Goal: Task Accomplishment & Management: Use online tool/utility

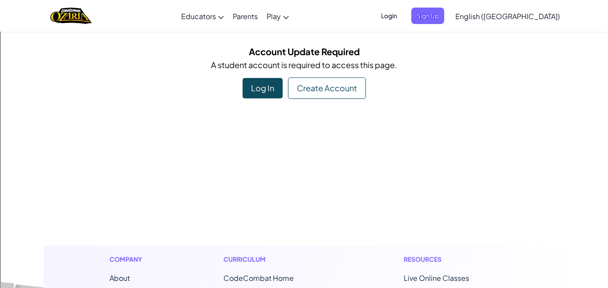
click at [277, 85] on div "Log In" at bounding box center [263, 88] width 40 height 20
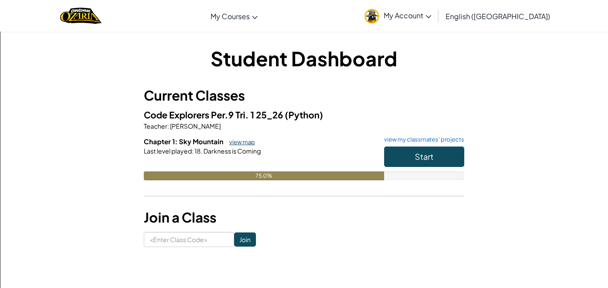
click at [247, 142] on link "view map" at bounding box center [240, 141] width 30 height 7
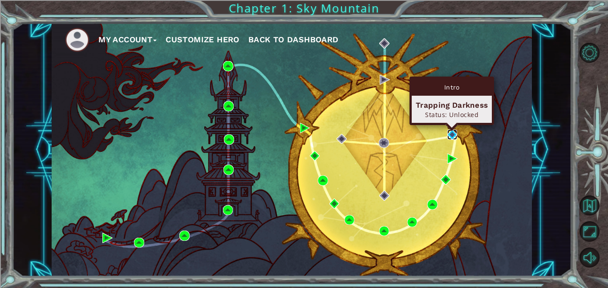
click at [452, 134] on img at bounding box center [453, 135] width 10 height 10
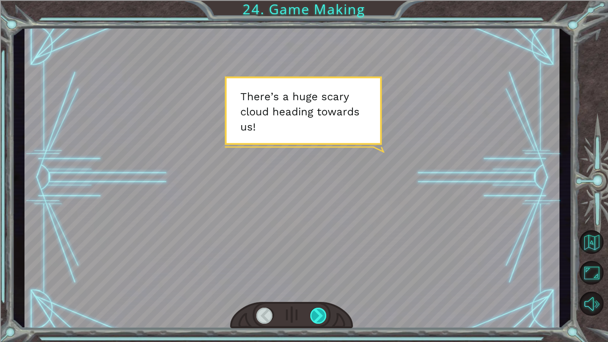
click at [322, 288] on div at bounding box center [318, 316] width 17 height 16
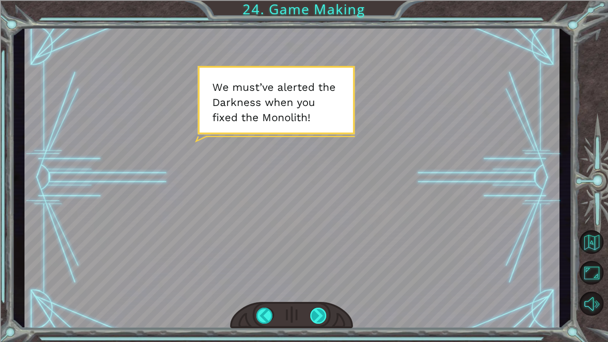
click at [322, 288] on div at bounding box center [318, 316] width 17 height 16
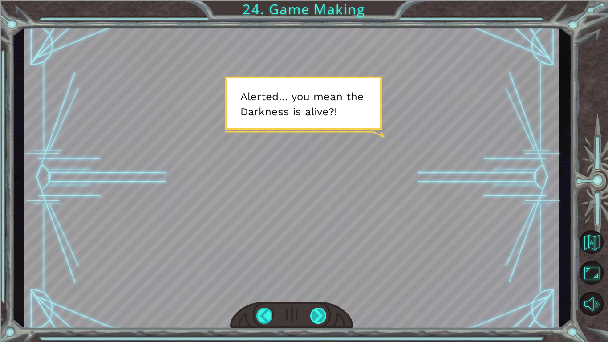
click at [322, 288] on div at bounding box center [318, 316] width 17 height 16
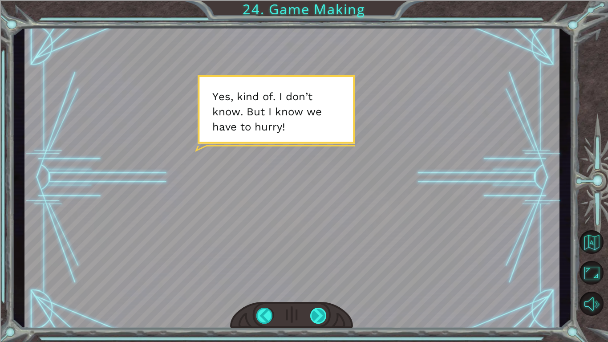
click at [322, 288] on div at bounding box center [318, 316] width 17 height 16
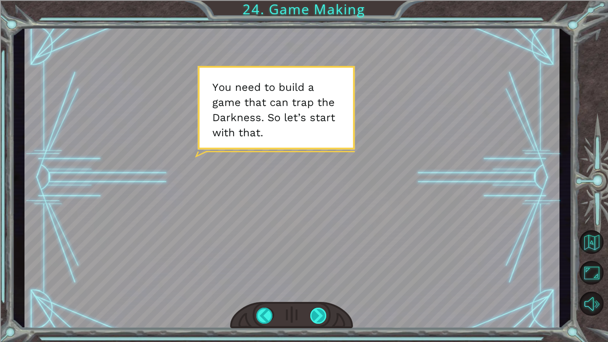
click at [322, 288] on div at bounding box center [318, 316] width 17 height 16
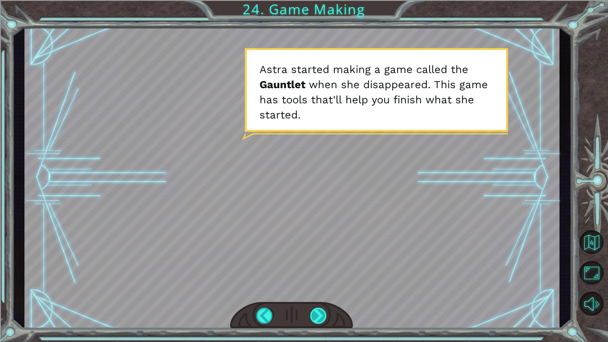
click at [322, 288] on div at bounding box center [318, 316] width 17 height 16
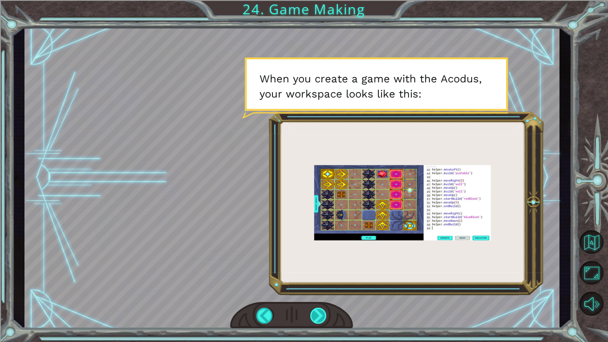
click at [322, 288] on div at bounding box center [318, 316] width 17 height 16
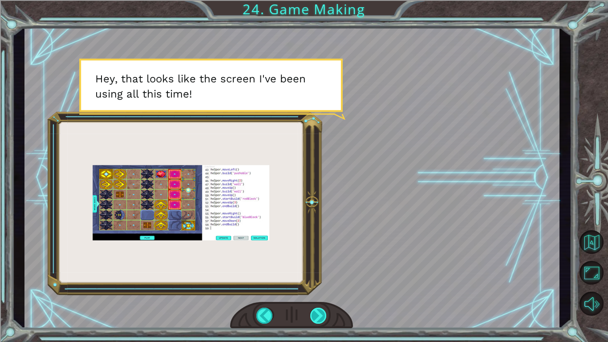
click at [322, 288] on div at bounding box center [318, 316] width 17 height 16
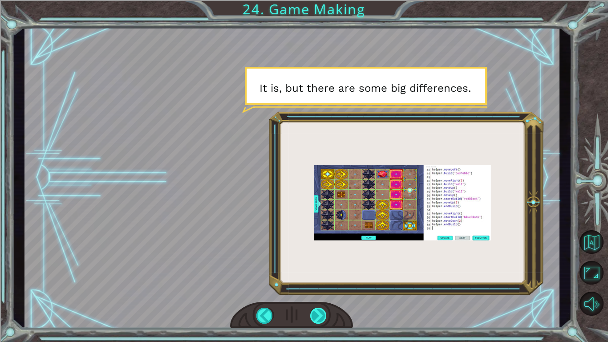
click at [322, 288] on div at bounding box center [318, 316] width 17 height 16
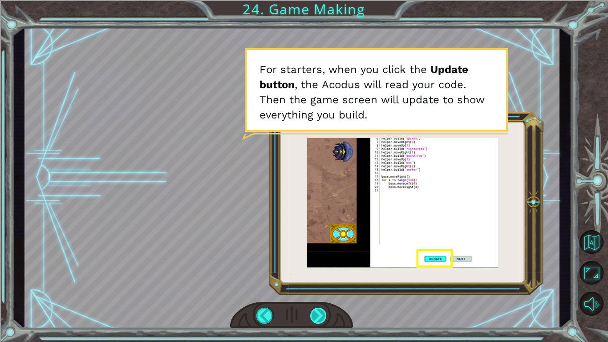
click at [320, 288] on div at bounding box center [318, 316] width 17 height 16
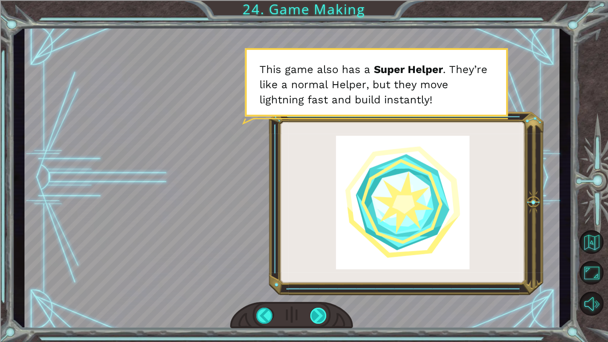
click at [320, 288] on div at bounding box center [318, 316] width 17 height 16
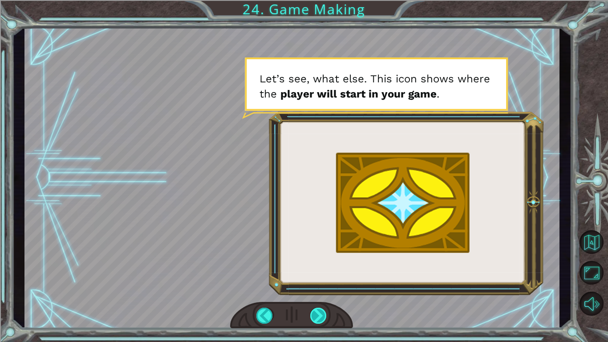
click at [320, 288] on div at bounding box center [318, 316] width 17 height 16
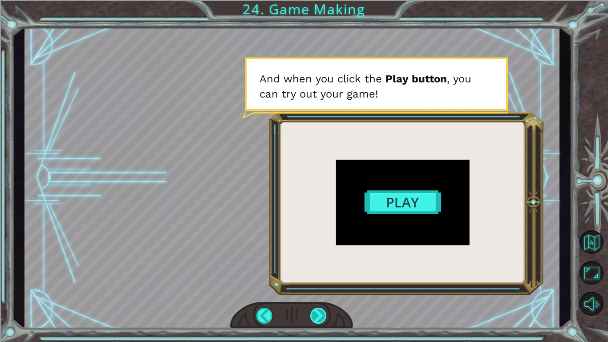
click at [320, 288] on div at bounding box center [318, 316] width 17 height 16
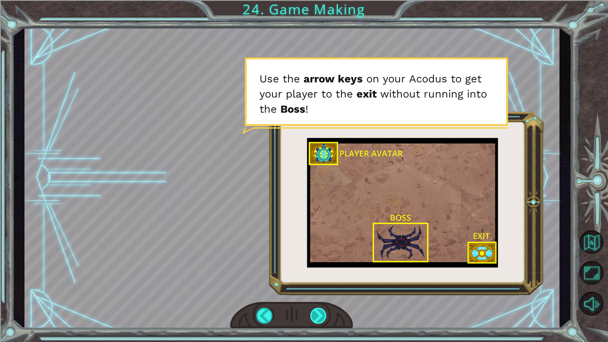
click at [320, 288] on div at bounding box center [318, 316] width 17 height 16
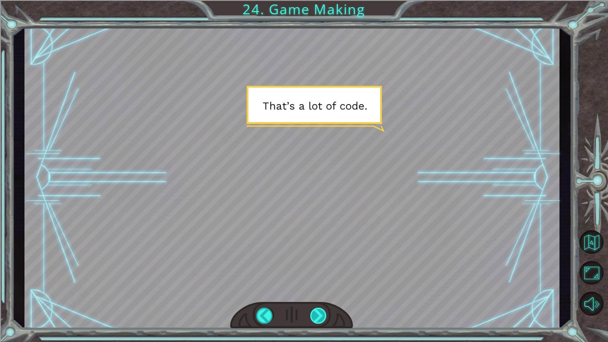
click at [320, 288] on div at bounding box center [318, 316] width 17 height 16
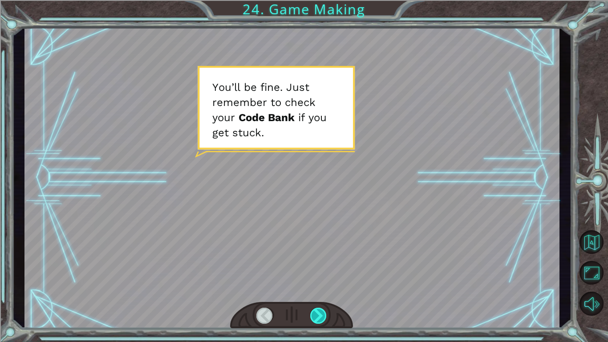
click at [320, 288] on div at bounding box center [318, 316] width 17 height 16
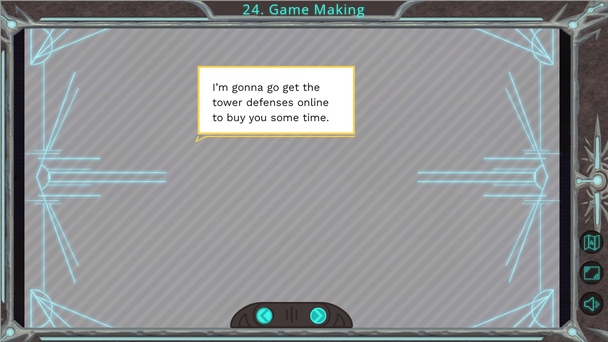
click at [320, 288] on div at bounding box center [318, 316] width 17 height 16
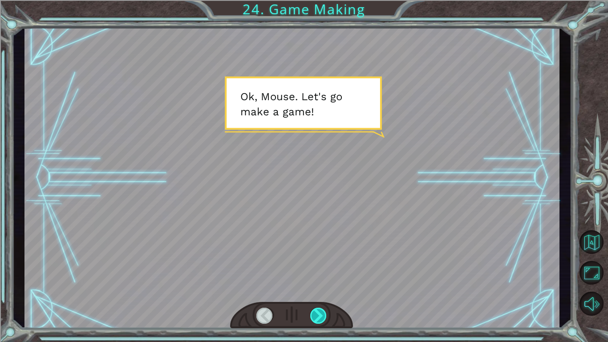
click at [320, 288] on div at bounding box center [318, 316] width 17 height 16
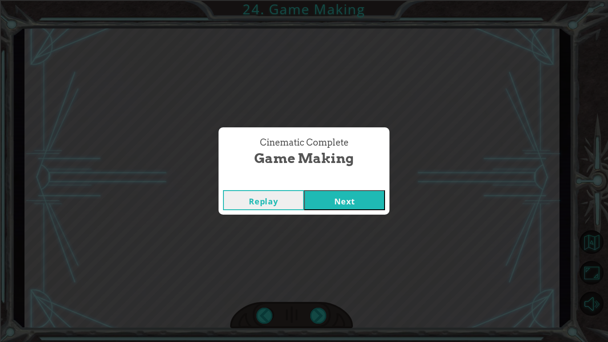
click at [364, 205] on button "Next" at bounding box center [344, 200] width 81 height 20
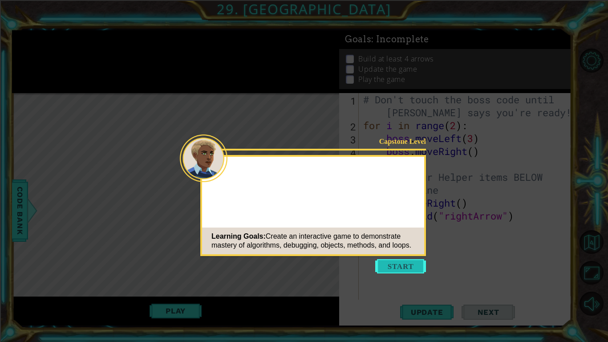
click at [403, 267] on button "Start" at bounding box center [400, 266] width 51 height 14
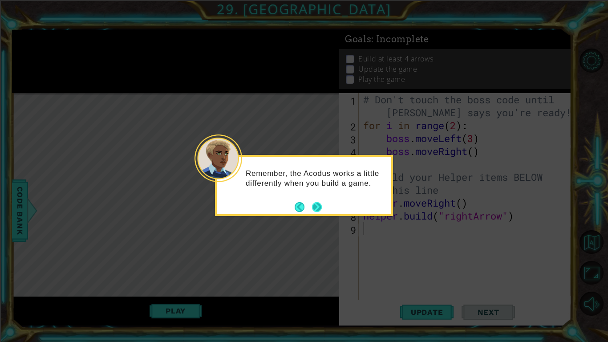
click at [317, 204] on button "Next" at bounding box center [317, 207] width 10 height 10
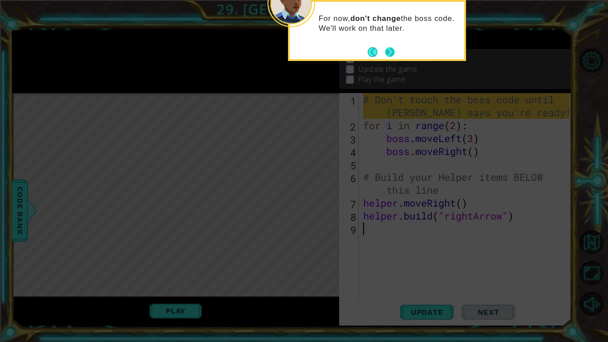
click at [389, 49] on button "Next" at bounding box center [390, 52] width 10 height 10
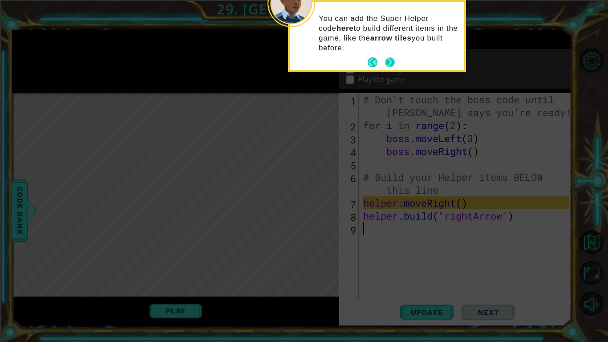
click at [391, 58] on button "Next" at bounding box center [390, 62] width 10 height 10
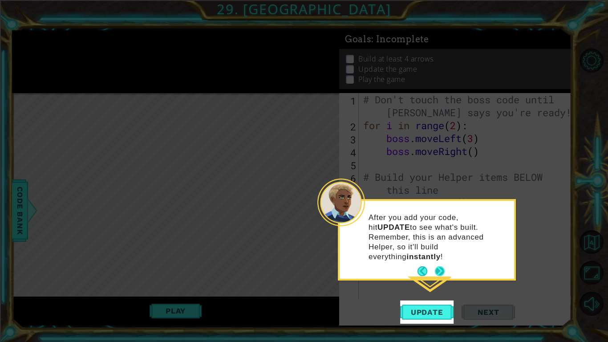
click at [440, 266] on button "Next" at bounding box center [440, 271] width 10 height 10
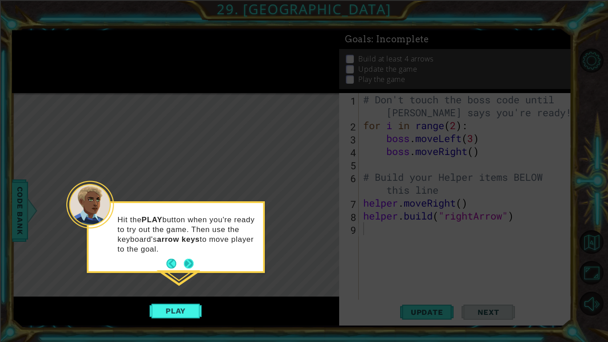
click at [189, 260] on button "Next" at bounding box center [189, 264] width 10 height 10
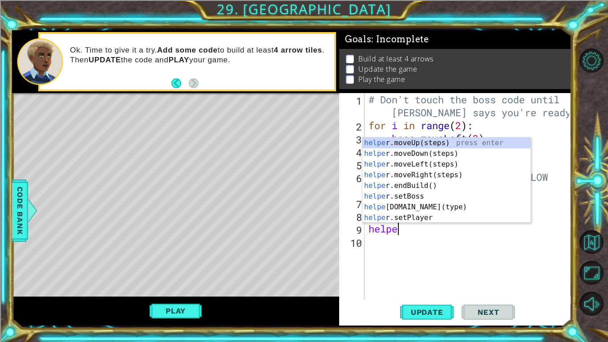
scroll to position [0, 1]
type textarea "helper"
click at [423, 175] on div "helper .moveUp(steps) press enter helper .moveDown(steps) press enter helper .m…" at bounding box center [446, 191] width 168 height 107
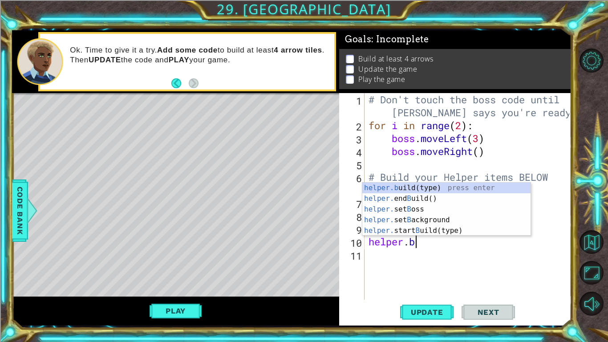
scroll to position [0, 2]
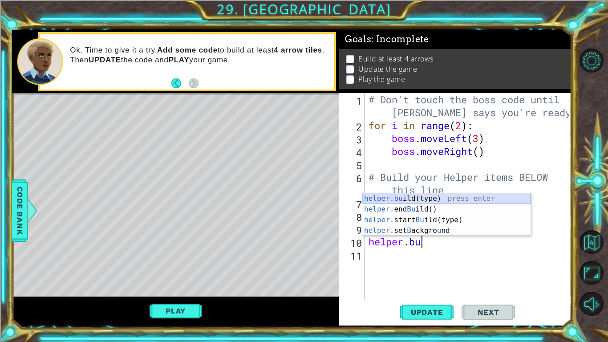
click at [413, 198] on div "helper.bu ild(type) press enter helper. end Bu ild() press enter helper. start …" at bounding box center [446, 225] width 168 height 64
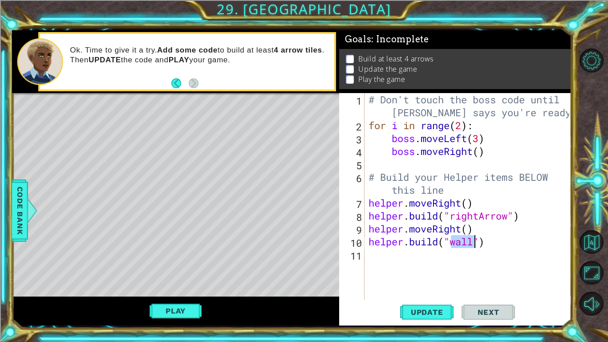
click at [463, 238] on div "# Don't touch the boss code until [PERSON_NAME] says you're ready! for i in ran…" at bounding box center [468, 196] width 203 height 207
click at [474, 242] on div "# Don't touch the boss code until [PERSON_NAME] says you're ready! for i in ran…" at bounding box center [470, 215] width 207 height 245
type textarea "[DOMAIN_NAME]("rightArrow")"
click at [452, 260] on div "# Don't touch the boss code until [PERSON_NAME] says you're ready! for i in ran…" at bounding box center [470, 215] width 207 height 245
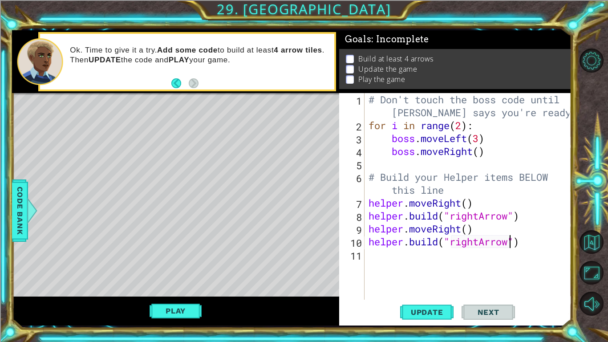
scroll to position [0, 0]
click at [370, 229] on div "# Don't touch the boss code until [PERSON_NAME] says you're ready! for i in ran…" at bounding box center [470, 215] width 207 height 245
click at [522, 242] on div "# Don't touch the boss code until [PERSON_NAME] says you're ready! for i in ran…" at bounding box center [470, 215] width 207 height 245
type textarea "[DOMAIN_NAME]("rightArrow")"
click at [422, 255] on div "# Don't touch the boss code until [PERSON_NAME] says you're ready! for i in ran…" at bounding box center [470, 215] width 207 height 245
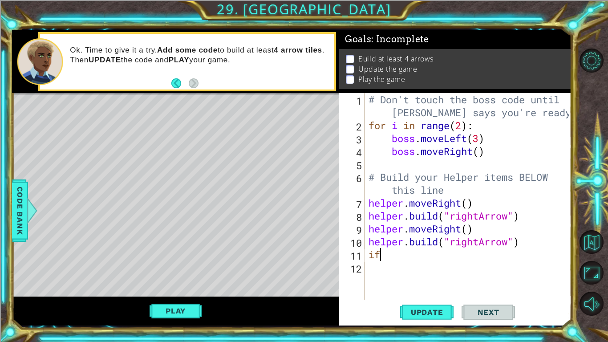
type textarea "i"
type textarea "a"
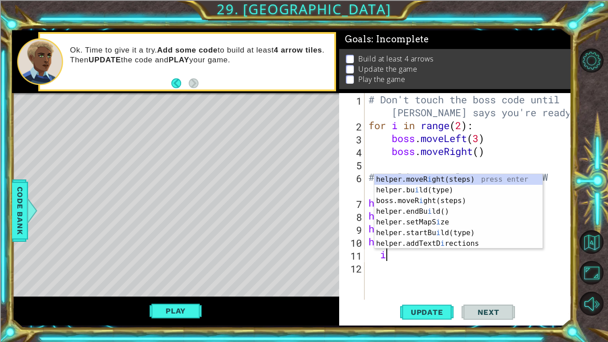
scroll to position [0, 0]
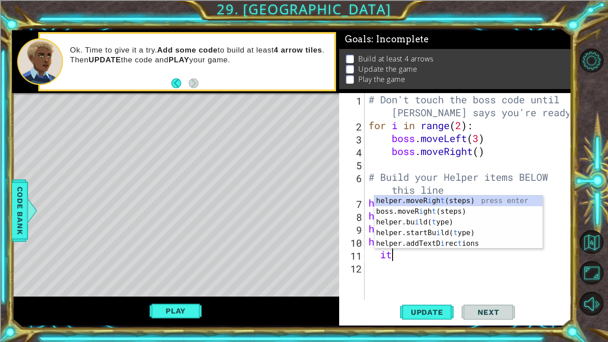
type textarea "i"
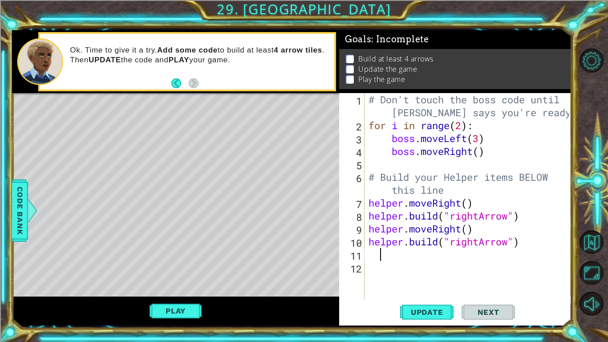
scroll to position [0, 0]
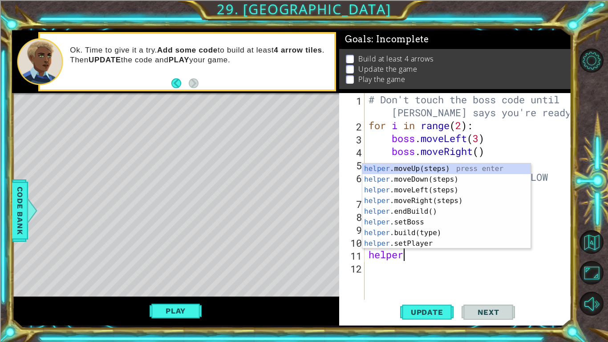
type textarea "helper."
click at [423, 197] on div "helper. moveUp(steps) press enter helper. moveDown(steps) press enter helper. m…" at bounding box center [446, 216] width 168 height 107
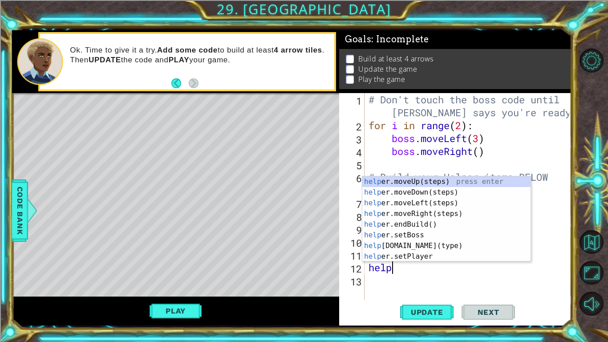
scroll to position [0, 1]
click at [430, 246] on div "helper .moveUp(steps) press enter helper .moveDown(steps) press enter helper .m…" at bounding box center [446, 229] width 168 height 107
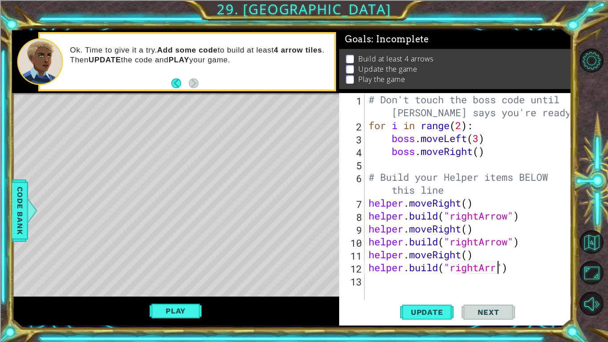
scroll to position [0, 6]
type textarea "[DOMAIN_NAME]("rightArrow")"
click at [435, 288] on button "Update" at bounding box center [426, 312] width 53 height 23
click at [438, 283] on div "# Don't touch the boss code until [PERSON_NAME] says you're ready! for i in ran…" at bounding box center [470, 215] width 207 height 245
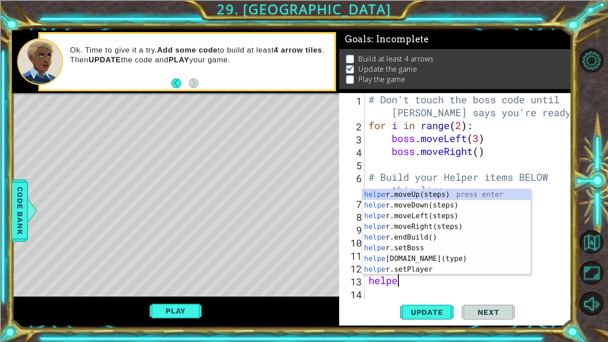
scroll to position [0, 1]
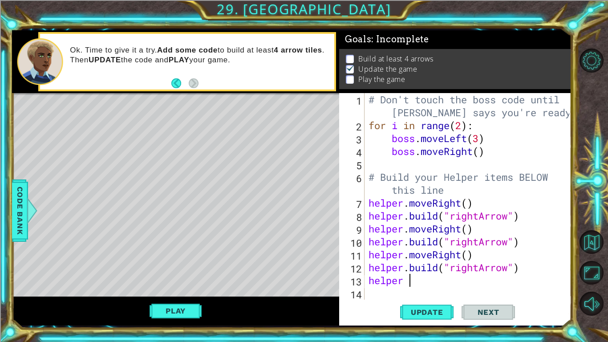
type textarea "helper"
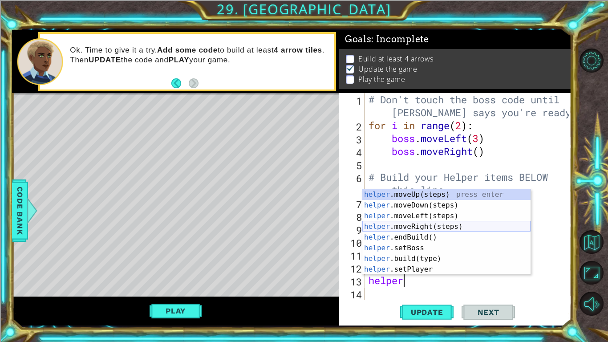
click at [425, 228] on div "helper .moveUp(steps) press enter helper .moveDown(steps) press enter helper .m…" at bounding box center [446, 242] width 168 height 107
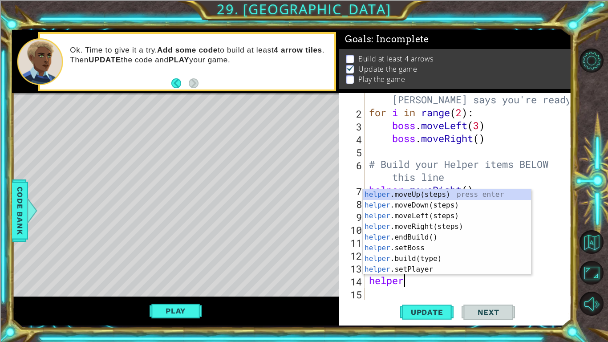
scroll to position [0, 1]
click at [416, 257] on div "helper. moveUp(steps) press enter helper. moveDown(steps) press enter helper. m…" at bounding box center [447, 242] width 168 height 107
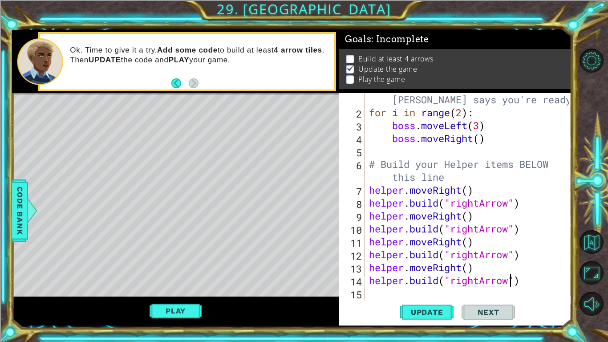
scroll to position [0, 6]
type textarea "[DOMAIN_NAME]("rightArrow")"
click at [442, 288] on span "Update" at bounding box center [427, 312] width 50 height 9
click at [178, 288] on button "Play" at bounding box center [176, 310] width 52 height 17
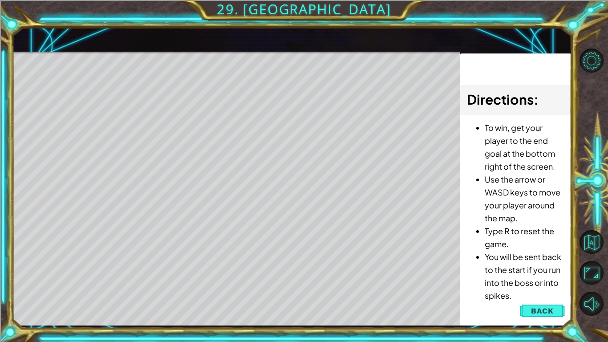
click at [178, 288] on div "Level Map" at bounding box center [217, 183] width 411 height 262
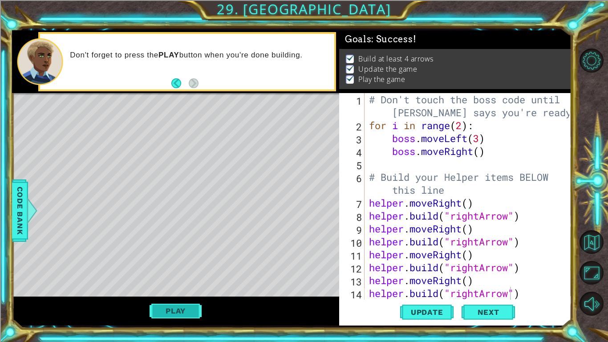
scroll to position [0, 0]
click at [497, 288] on span "Next" at bounding box center [489, 312] width 40 height 9
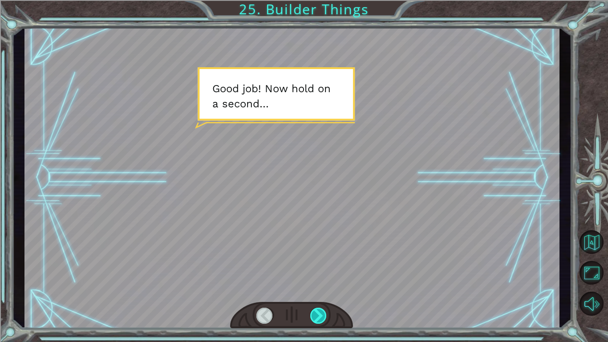
click at [320, 288] on div at bounding box center [318, 316] width 17 height 16
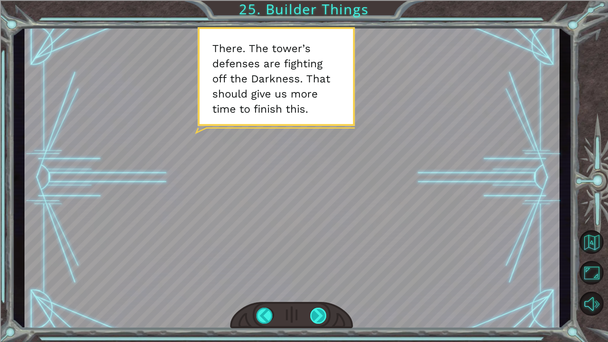
click at [320, 288] on div at bounding box center [318, 316] width 17 height 16
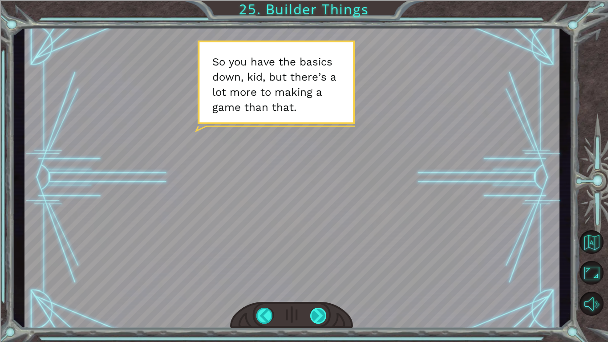
click at [320, 288] on div at bounding box center [318, 316] width 17 height 16
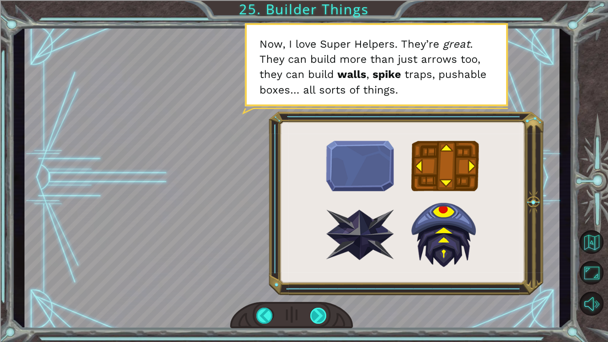
click at [321, 288] on div at bounding box center [318, 316] width 17 height 16
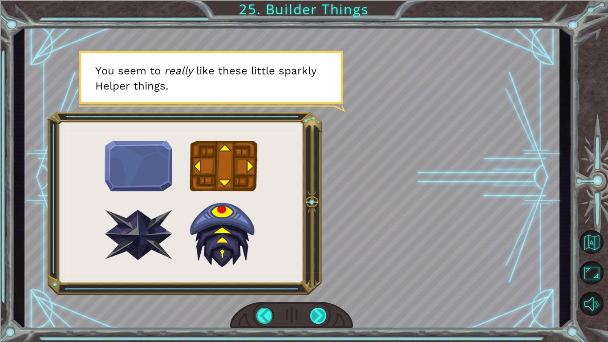
click at [321, 288] on div at bounding box center [318, 316] width 17 height 16
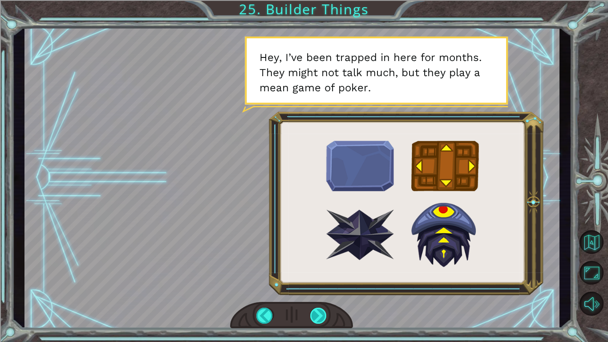
click at [321, 288] on div at bounding box center [318, 316] width 17 height 16
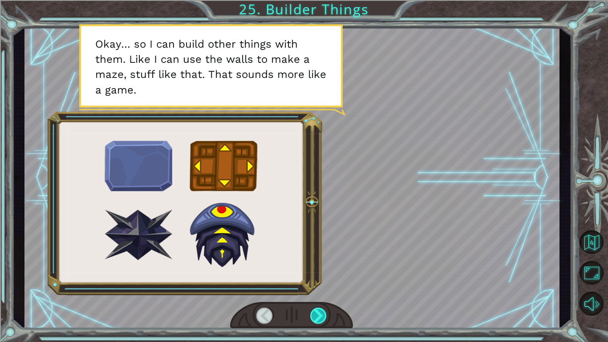
click at [321, 288] on div at bounding box center [318, 316] width 17 height 16
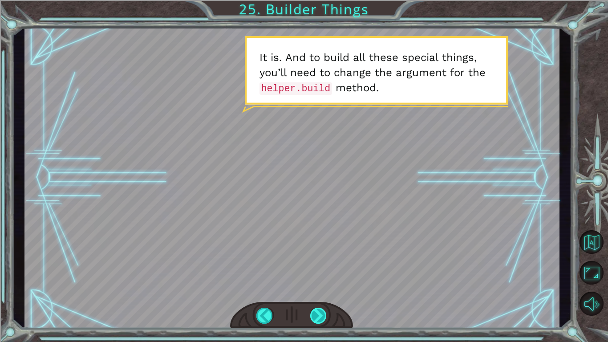
click at [321, 288] on div at bounding box center [318, 316] width 17 height 16
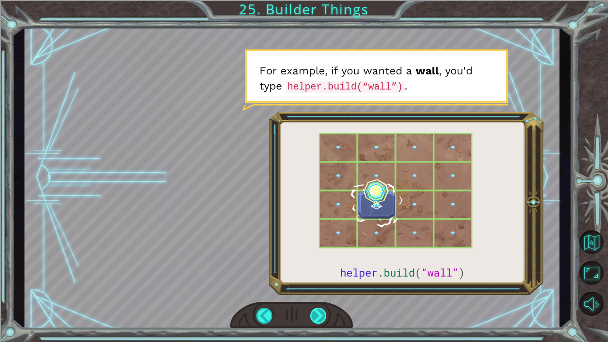
click at [321, 288] on div at bounding box center [318, 316] width 17 height 16
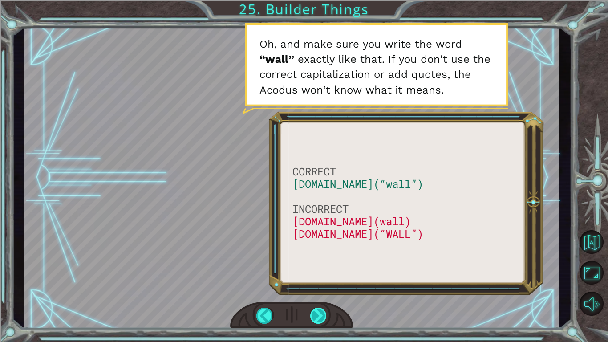
click at [321, 288] on div at bounding box center [318, 316] width 17 height 16
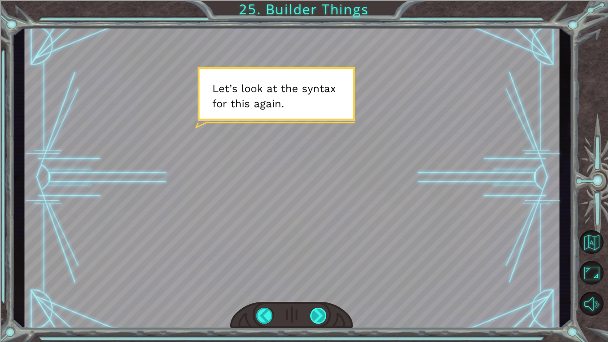
click at [321, 288] on div at bounding box center [318, 316] width 17 height 16
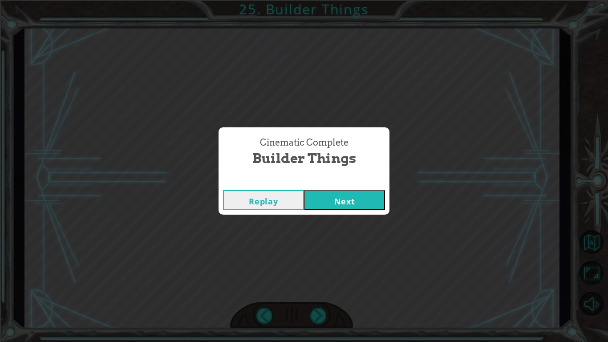
click at [363, 195] on button "Next" at bounding box center [344, 200] width 81 height 20
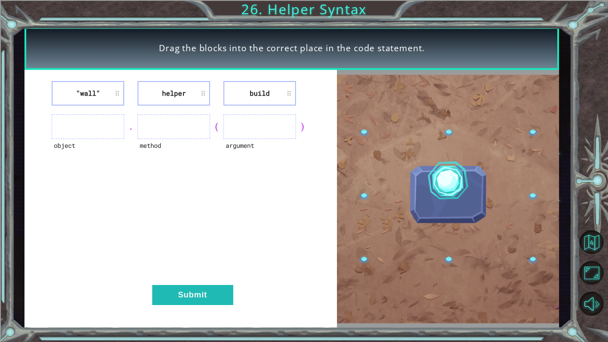
click at [261, 87] on li "build" at bounding box center [260, 93] width 73 height 24
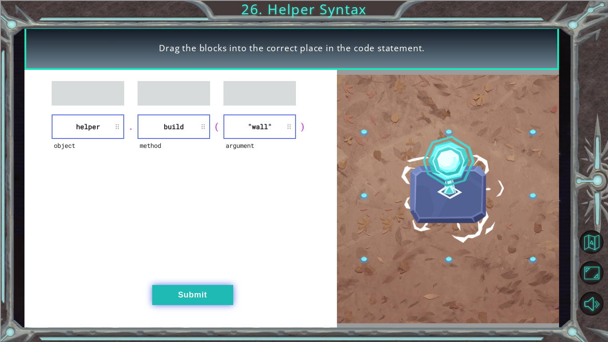
click at [218, 288] on button "Submit" at bounding box center [192, 295] width 81 height 20
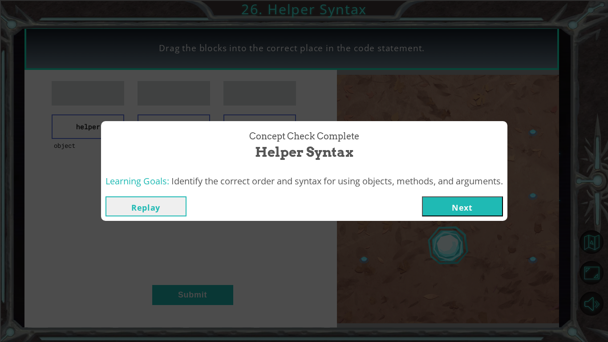
click at [460, 199] on button "Next" at bounding box center [462, 206] width 81 height 20
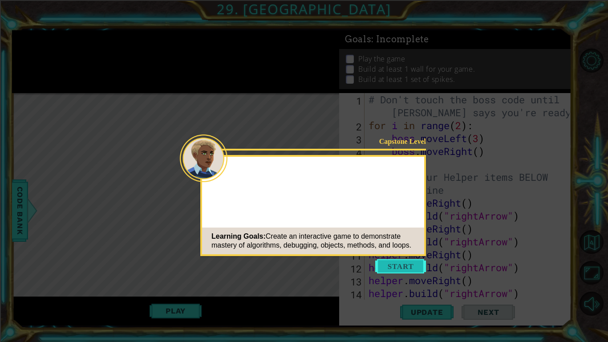
click at [401, 269] on button "Start" at bounding box center [400, 266] width 51 height 14
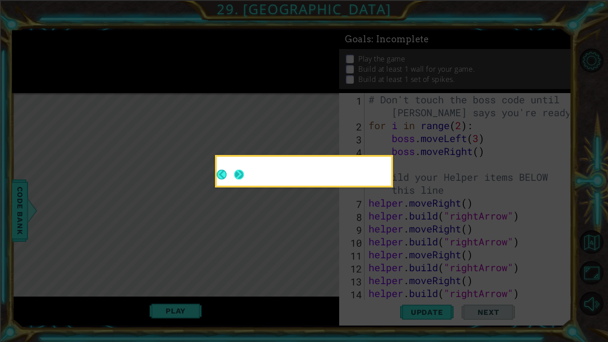
click at [241, 174] on button "Next" at bounding box center [239, 175] width 10 height 10
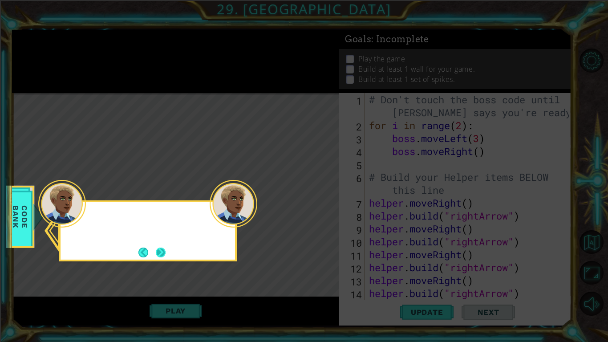
click at [164, 251] on button "Next" at bounding box center [161, 253] width 10 height 10
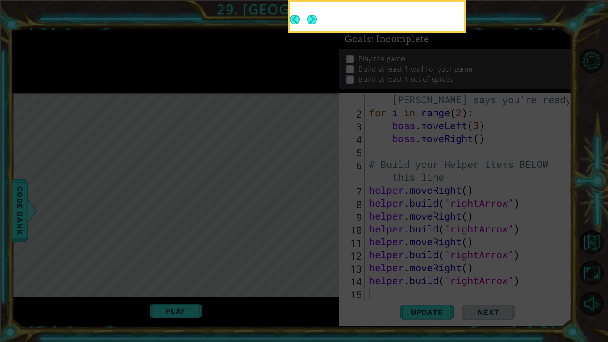
scroll to position [13, 0]
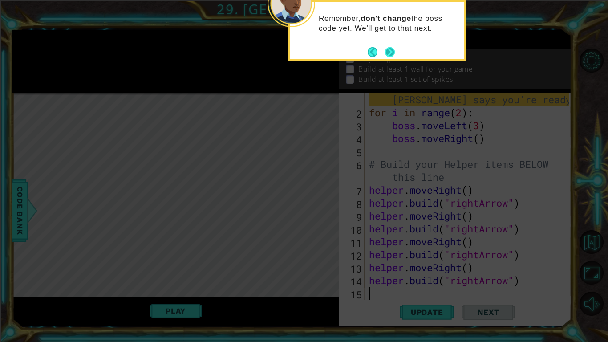
click at [388, 49] on button "Next" at bounding box center [390, 52] width 10 height 10
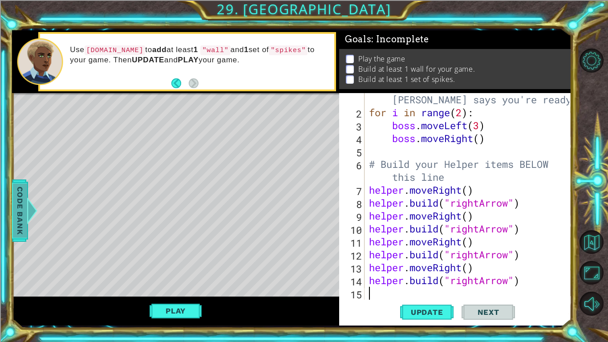
click at [21, 202] on span "Code Bank" at bounding box center [20, 210] width 14 height 54
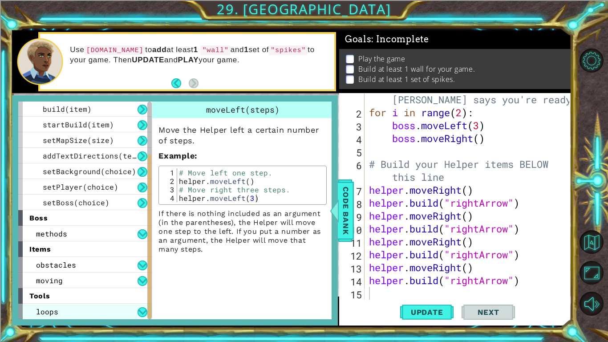
scroll to position [0, 0]
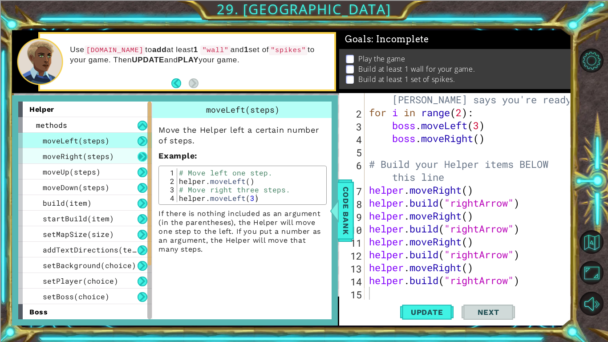
click at [141, 155] on button at bounding box center [143, 157] width 10 height 10
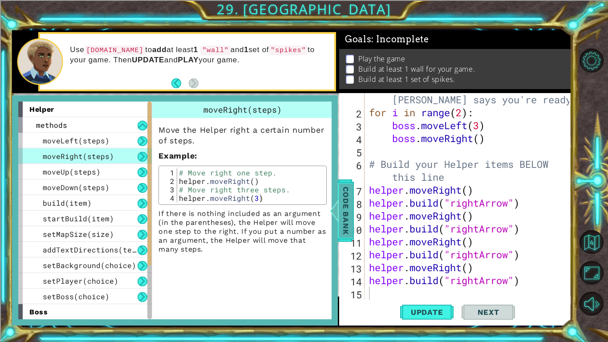
click at [332, 211] on div at bounding box center [334, 210] width 11 height 27
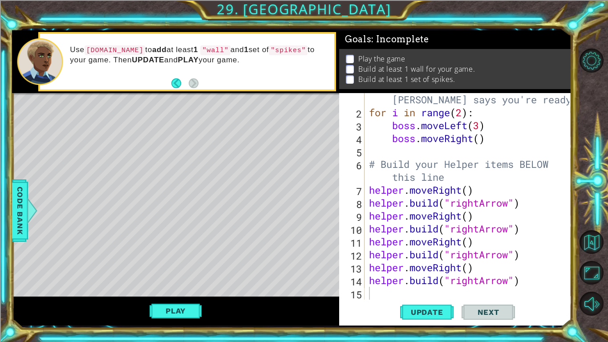
click at [432, 288] on div "# Don't touch the boss code until [PERSON_NAME] says you're ready! for i in ran…" at bounding box center [470, 202] width 207 height 245
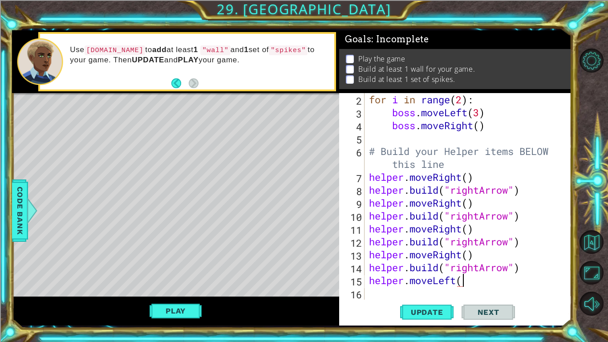
scroll to position [0, 4]
click at [466, 284] on div "for i in range ( 2 ) : boss . moveLeft ( 3 ) boss . moveRight ( ) # Build your …" at bounding box center [470, 209] width 207 height 232
type textarea "helper.moveLeft(4)"
click at [443, 288] on span "Update" at bounding box center [427, 312] width 50 height 9
click at [388, 288] on div "for i in range ( 2 ) : boss . moveLeft ( 3 ) boss . moveRight ( ) # Build your …" at bounding box center [470, 209] width 207 height 232
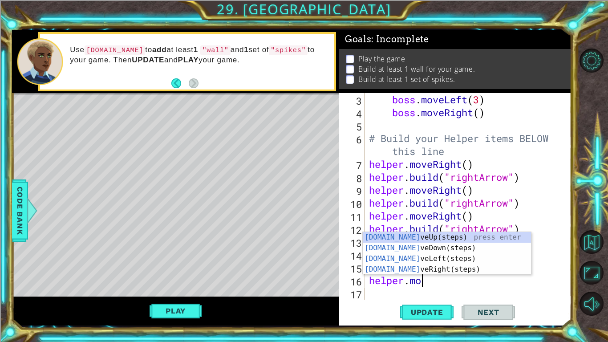
scroll to position [0, 2]
type textarea "helper.move"
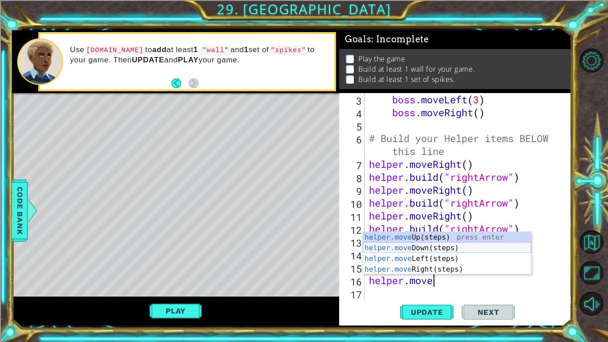
click at [436, 246] on div "helper.move Up(steps) press enter helper.move Down(steps) press enter helper.mo…" at bounding box center [447, 264] width 168 height 64
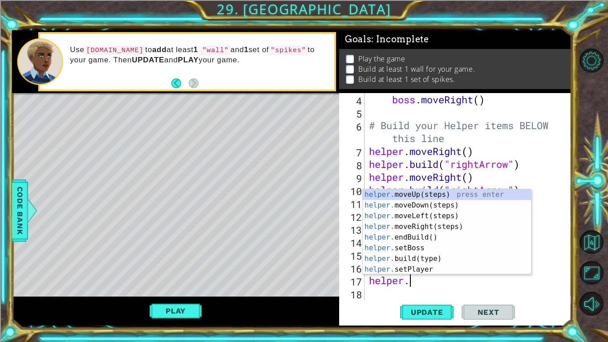
scroll to position [0, 1]
click at [422, 256] on div "helper. moveUp(steps) press enter helper. moveDown(steps) press enter helper. m…" at bounding box center [447, 242] width 168 height 107
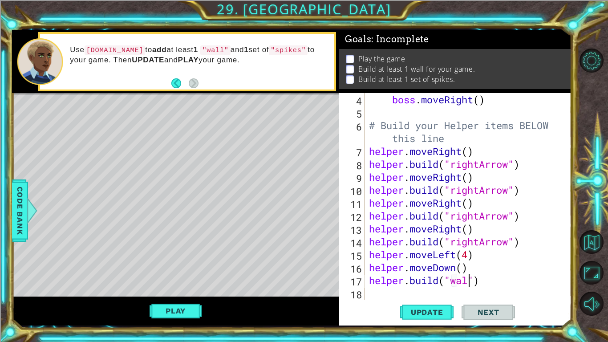
scroll to position [0, 4]
type textarea "[DOMAIN_NAME]("wall")"
click at [455, 288] on div "boss . moveRight ( ) # Build your Helper items BELOW this line helper . moveRig…" at bounding box center [470, 209] width 207 height 232
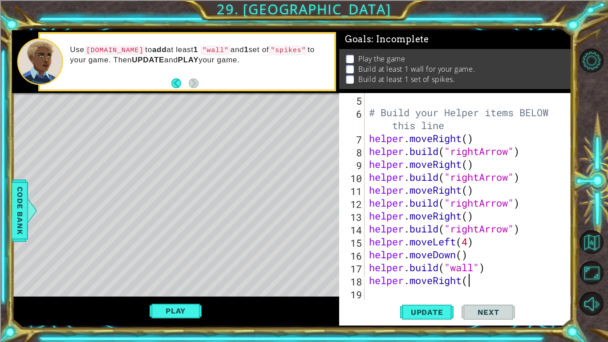
scroll to position [0, 4]
type textarea "helper.moveRight()"
click at [419, 288] on div "# Build your Helper items BELOW this line helper . moveRight ( ) helper . build…" at bounding box center [470, 209] width 207 height 232
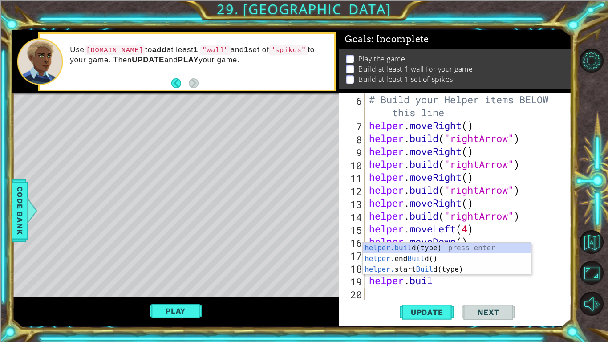
scroll to position [0, 2]
click at [416, 248] on div "helper.[PERSON_NAME](type) press enter helper. end [PERSON_NAME]() press enter …" at bounding box center [447, 269] width 168 height 53
type textarea "[DOMAIN_NAME]("wall")"
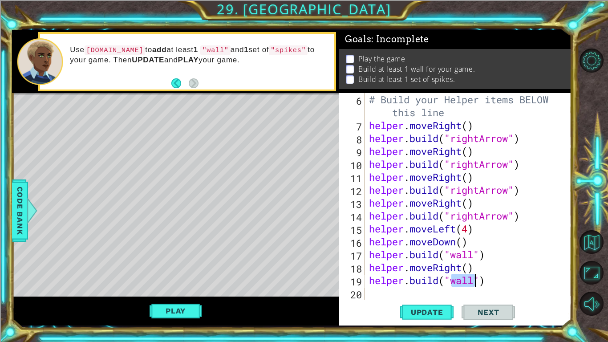
click at [472, 288] on div "# Build your Helper items BELOW this line helper . moveRight ( ) helper . build…" at bounding box center [470, 215] width 207 height 245
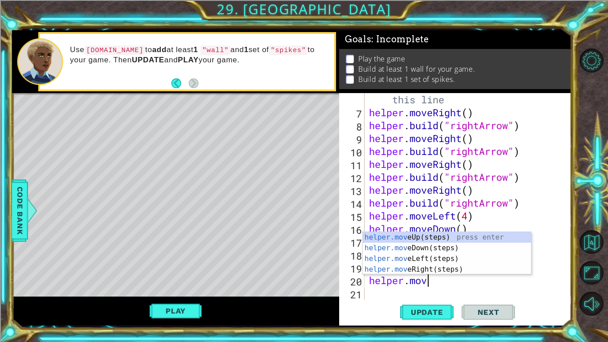
type textarea "helper.move"
click at [430, 267] on div "helper.move Up(steps) press enter helper.move Down(steps) press enter helper.mo…" at bounding box center [447, 264] width 168 height 64
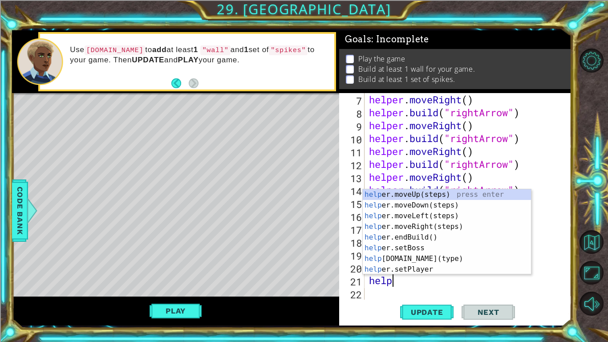
scroll to position [0, 1]
click at [418, 260] on div "helper .moveUp(steps) press enter helper .moveDown(steps) press enter helper .m…" at bounding box center [447, 242] width 168 height 107
type textarea "[DOMAIN_NAME]("wall")"
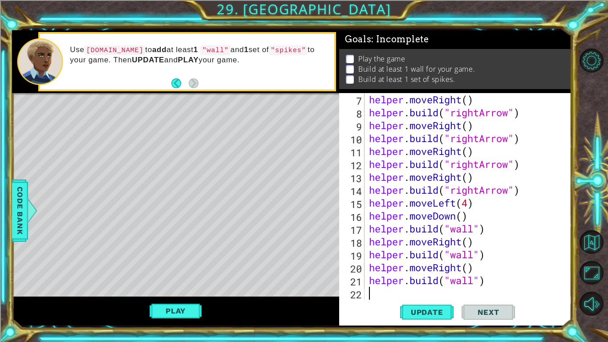
click at [450, 288] on div "helper . moveRight ( ) helper . build ( "rightArrow" ) helper . moveRight ( ) h…" at bounding box center [470, 209] width 207 height 232
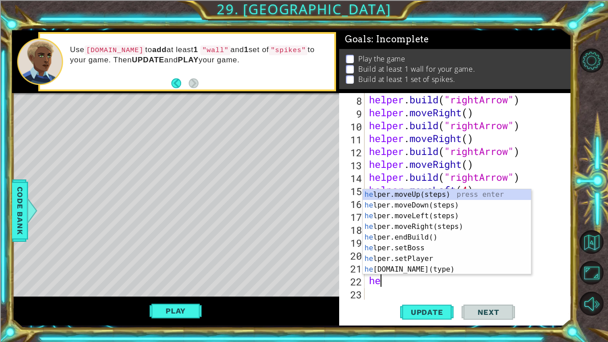
scroll to position [116, 0]
type textarea "hel"
click at [425, 226] on div "hel per.moveUp(steps) press enter hel per.moveDown(steps) press enter hel per.m…" at bounding box center [447, 242] width 168 height 107
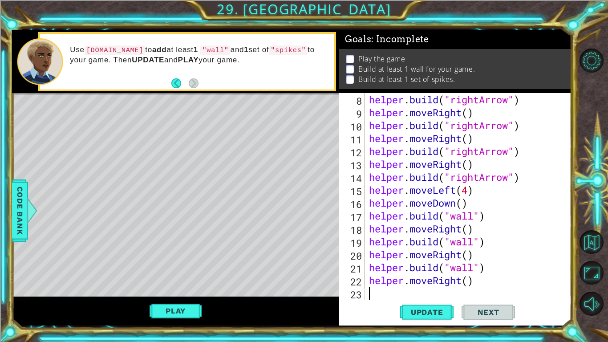
scroll to position [129, 0]
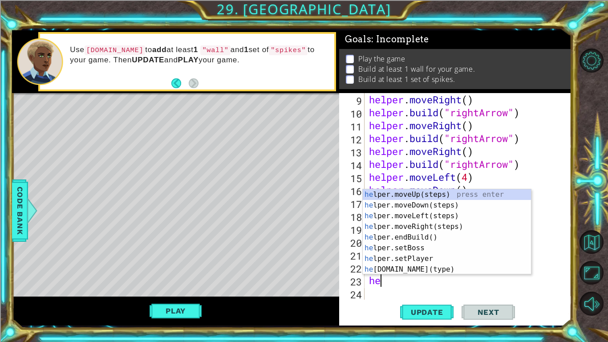
type textarea "h"
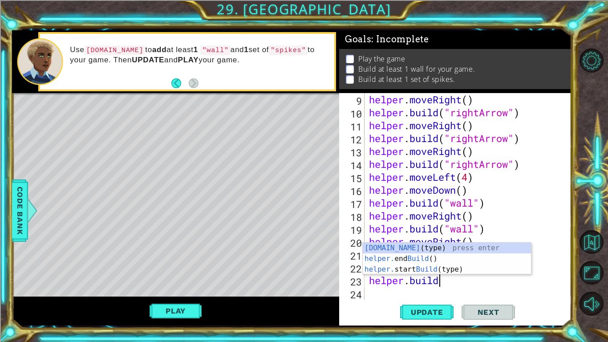
scroll to position [0, 3]
click at [432, 270] on div "[DOMAIN_NAME] (type) press enter helper. end Build () press enter helper. start…" at bounding box center [447, 269] width 168 height 53
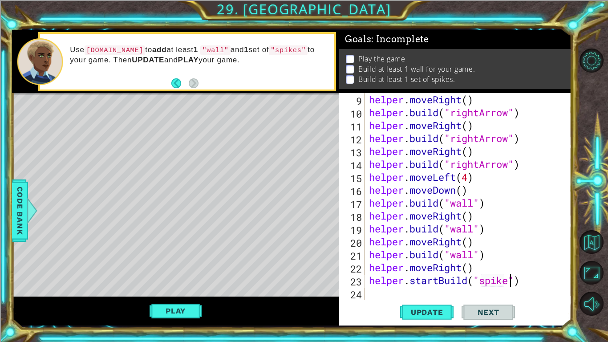
scroll to position [0, 7]
type textarea "helper.startBuild("spikes")"
click at [438, 288] on span "Update" at bounding box center [427, 312] width 50 height 9
click at [430, 288] on div "helper . moveRight ( ) helper . build ( "rightArrow" ) helper . moveRight ( ) h…" at bounding box center [470, 209] width 207 height 232
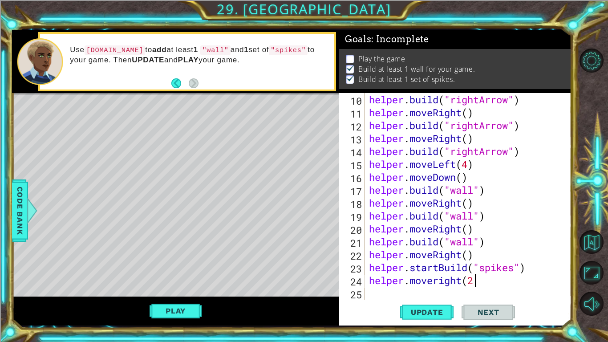
scroll to position [0, 4]
click at [432, 288] on span "Update" at bounding box center [427, 312] width 50 height 9
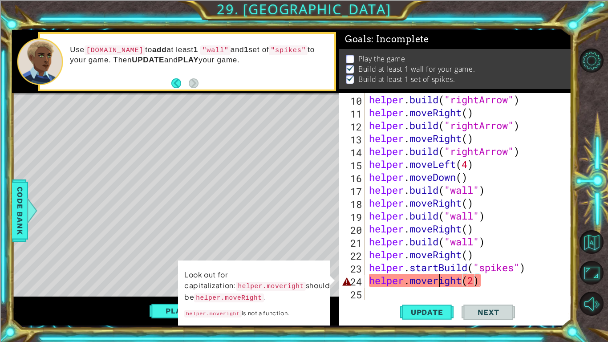
click at [438, 282] on div "helper . build ( "rightArrow" ) helper . moveRight ( ) helper . build ( "rightA…" at bounding box center [470, 209] width 207 height 232
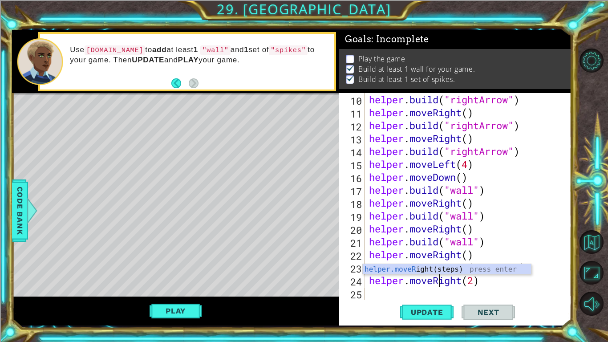
scroll to position [0, 3]
click at [441, 288] on button "Update" at bounding box center [426, 312] width 53 height 23
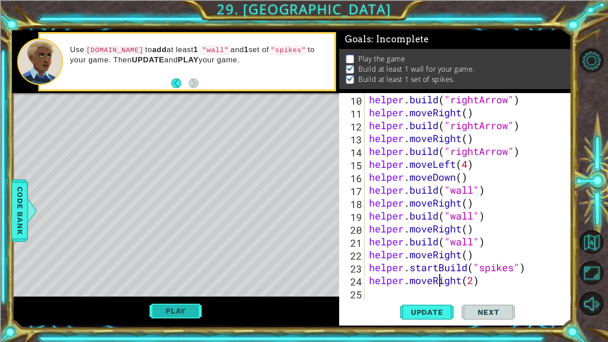
click at [185, 288] on button "Play" at bounding box center [176, 310] width 52 height 17
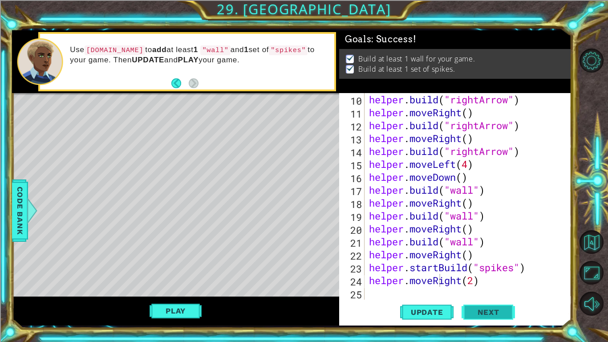
click at [500, 288] on button "Next" at bounding box center [488, 312] width 53 height 23
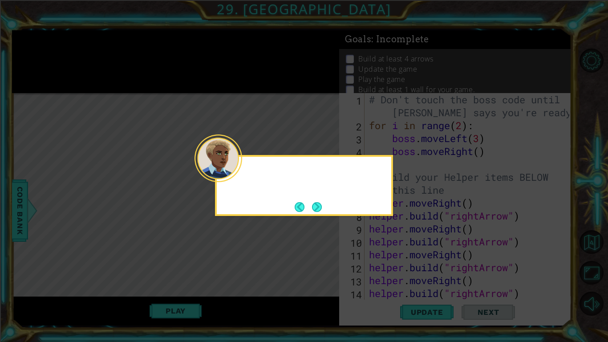
scroll to position [0, 0]
click at [321, 205] on button "Next" at bounding box center [317, 207] width 10 height 10
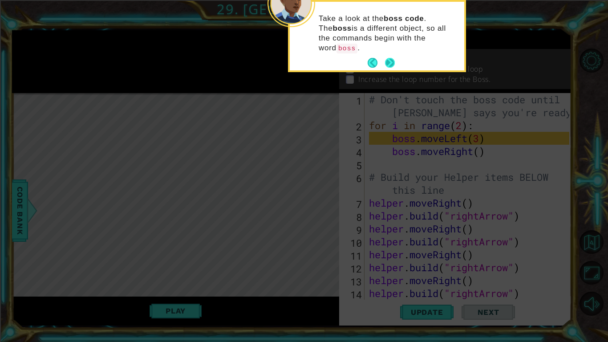
click at [393, 58] on button "Next" at bounding box center [390, 63] width 10 height 10
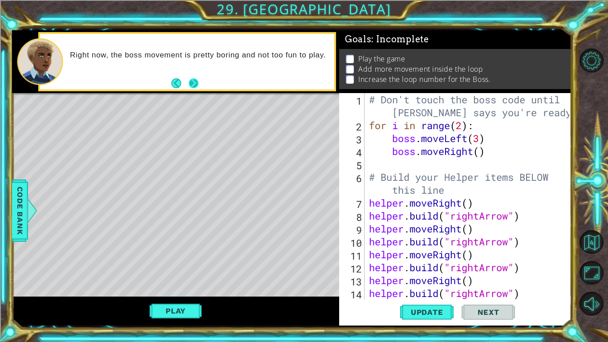
click at [197, 80] on button "Next" at bounding box center [194, 83] width 10 height 10
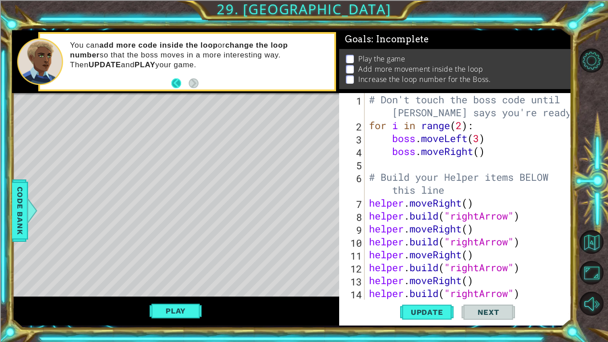
click at [178, 82] on button "Back" at bounding box center [179, 83] width 17 height 10
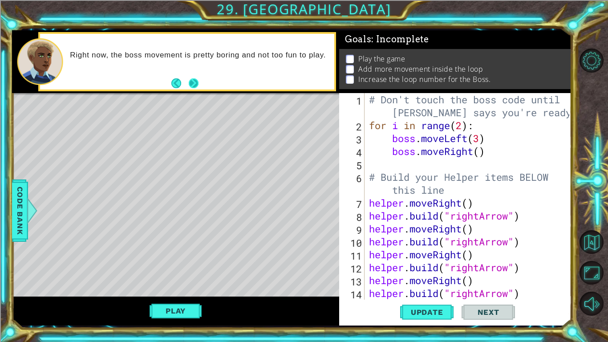
click at [196, 82] on button "Next" at bounding box center [194, 83] width 10 height 10
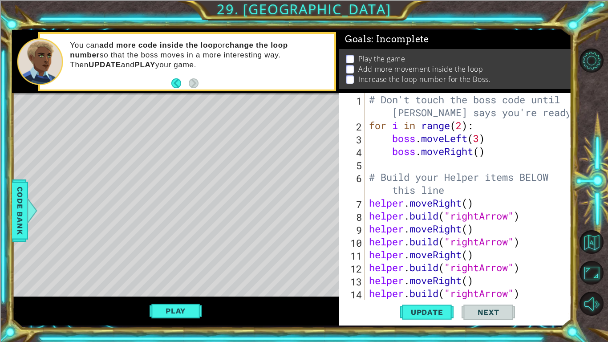
click at [481, 155] on div "# Don't touch the boss code until [PERSON_NAME] says you're ready! for i in ran…" at bounding box center [470, 215] width 207 height 245
type textarea "boss.moveRight(4)"
click at [439, 288] on span "Update" at bounding box center [427, 312] width 50 height 9
click at [438, 288] on button "Update" at bounding box center [426, 312] width 53 height 23
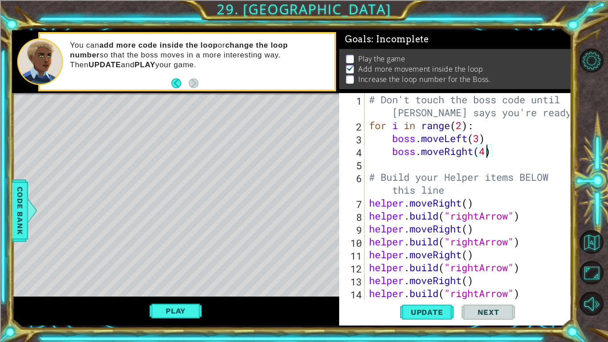
click at [496, 155] on div "# Don't touch the boss code until [PERSON_NAME] says you're ready! for i in ran…" at bounding box center [470, 215] width 207 height 245
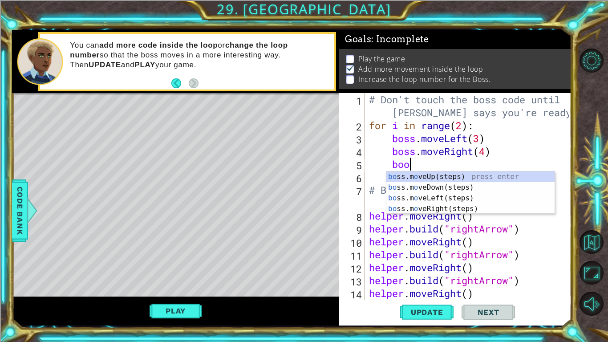
scroll to position [0, 1]
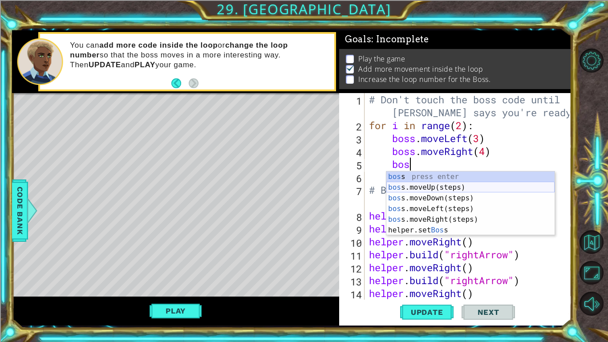
type textarea "boss"
click at [434, 191] on div "boss press enter boss .moveUp(steps) press enter boss .moveDown(steps) press en…" at bounding box center [470, 213] width 168 height 85
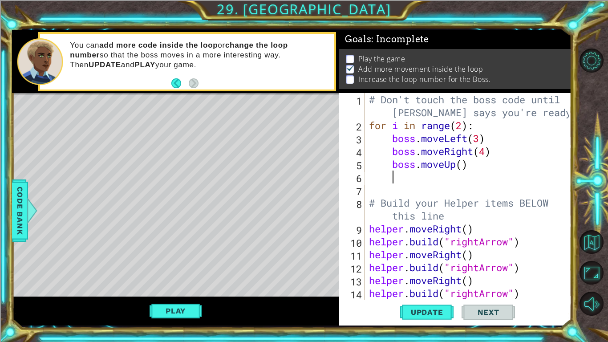
scroll to position [0, 0]
click at [464, 163] on div "# Don't touch the boss code until [PERSON_NAME] says you're ready! for i in ran…" at bounding box center [470, 215] width 207 height 245
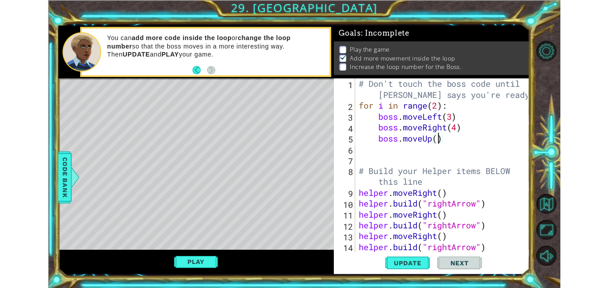
scroll to position [0, 4]
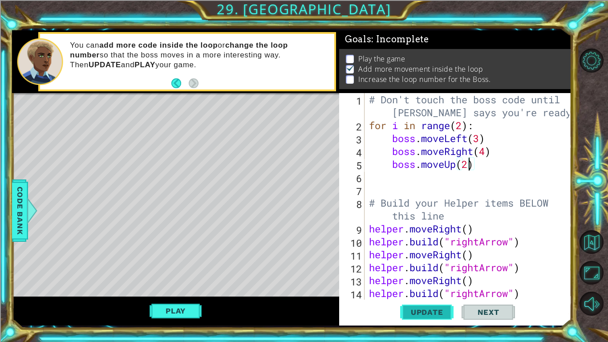
click at [431, 288] on button "Update" at bounding box center [426, 312] width 53 height 23
click at [462, 127] on div "# Don't touch the boss code until [PERSON_NAME] says you're ready! for i in ran…" at bounding box center [470, 215] width 207 height 245
click at [527, 165] on div "# Don't touch the boss code until [PERSON_NAME] says you're ready! for i in ran…" at bounding box center [470, 215] width 207 height 245
type textarea "boss.moveUp(2)"
click at [428, 288] on span "Update" at bounding box center [427, 312] width 50 height 9
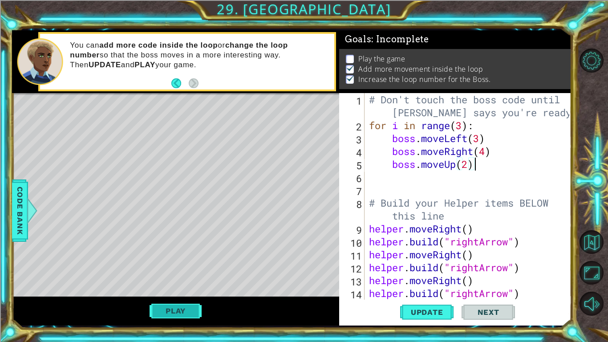
click at [190, 288] on button "Play" at bounding box center [176, 310] width 52 height 17
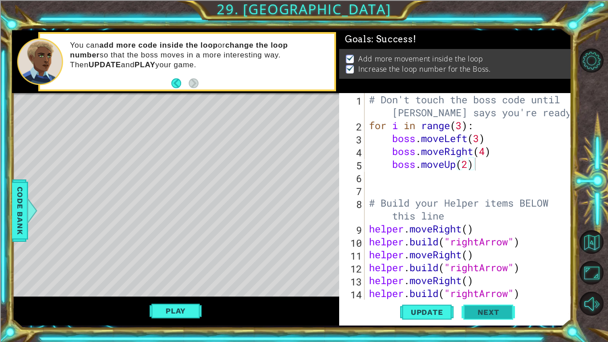
click at [492, 288] on span "Next" at bounding box center [489, 312] width 40 height 9
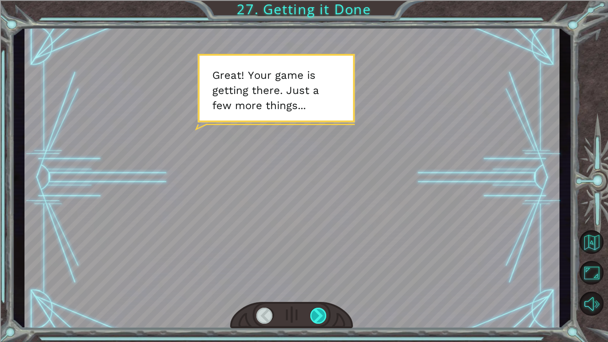
click at [324, 288] on div at bounding box center [318, 316] width 17 height 16
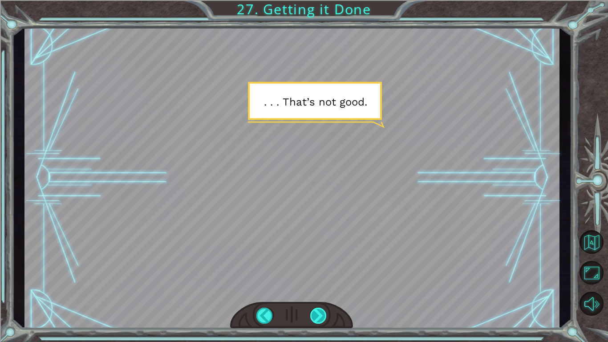
click at [321, 288] on div at bounding box center [318, 316] width 17 height 16
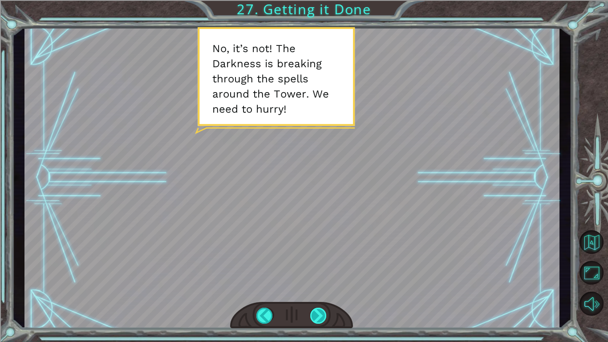
click at [321, 288] on div at bounding box center [318, 316] width 17 height 16
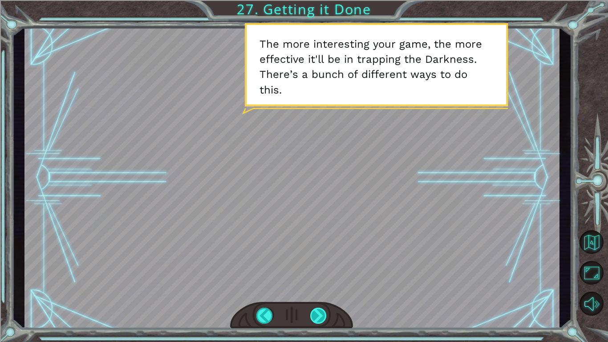
click at [321, 288] on div at bounding box center [318, 316] width 17 height 16
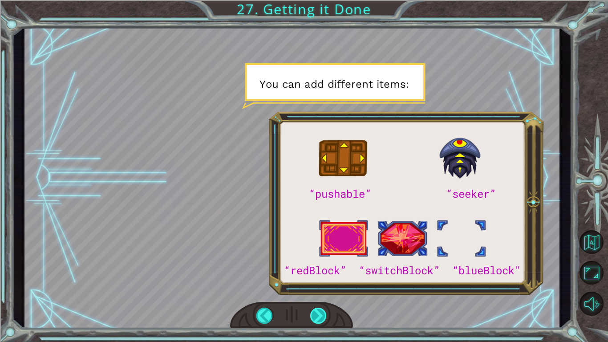
click at [321, 288] on div at bounding box center [318, 316] width 17 height 16
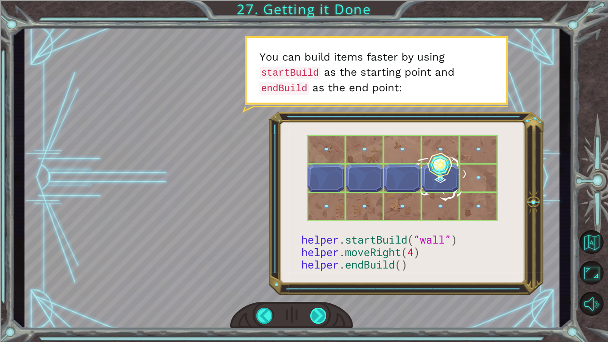
click at [321, 288] on div at bounding box center [318, 316] width 17 height 16
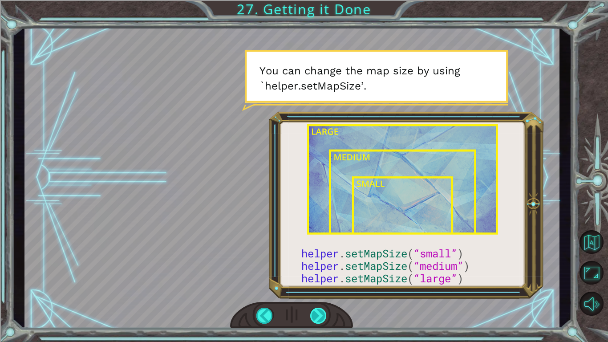
click at [321, 288] on div at bounding box center [318, 316] width 17 height 16
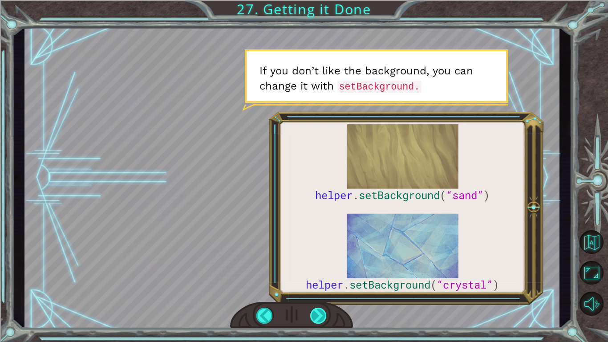
click at [321, 288] on div at bounding box center [318, 316] width 17 height 16
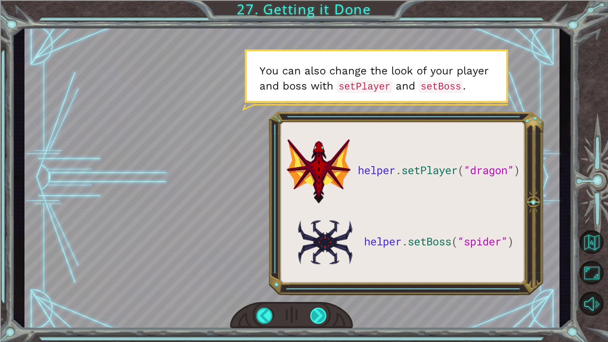
click at [321, 288] on div at bounding box center [318, 316] width 17 height 16
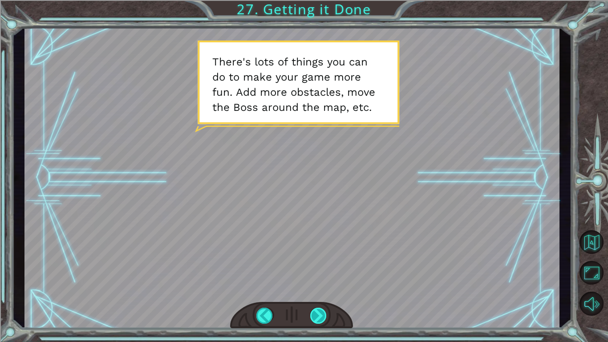
click at [321, 288] on div at bounding box center [318, 316] width 17 height 16
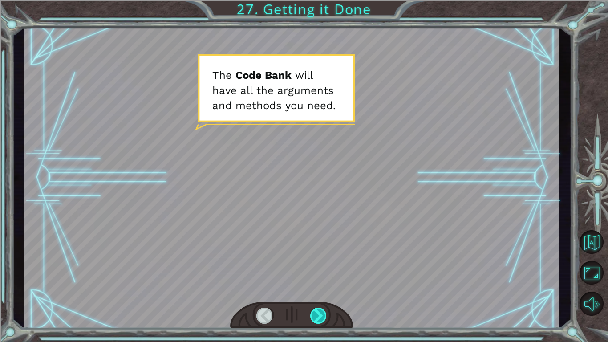
click at [321, 288] on div at bounding box center [318, 316] width 17 height 16
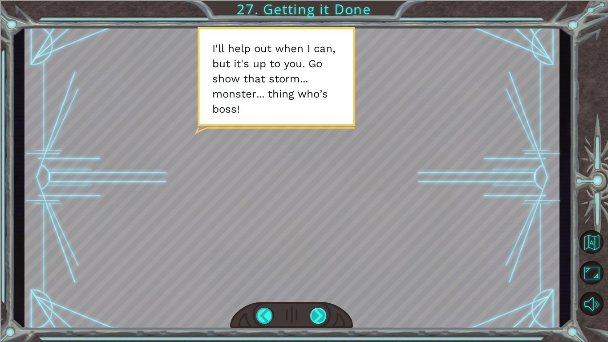
click at [321, 288] on div at bounding box center [318, 316] width 17 height 16
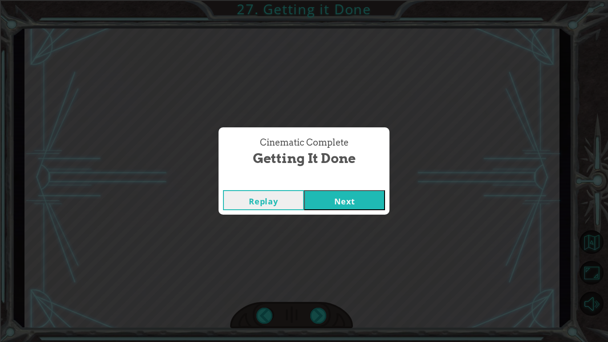
click at [351, 202] on button "Next" at bounding box center [344, 200] width 81 height 20
